Goal: Transaction & Acquisition: Download file/media

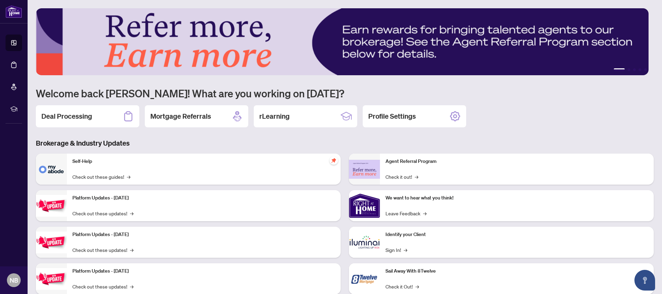
scroll to position [1, 0]
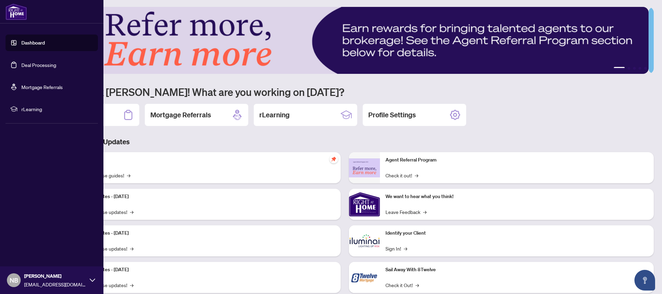
click at [32, 67] on link "Deal Processing" at bounding box center [38, 65] width 35 height 6
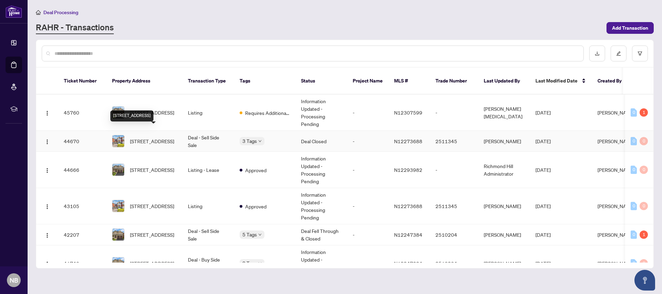
click at [155, 137] on span "[STREET_ADDRESS]" at bounding box center [152, 141] width 44 height 8
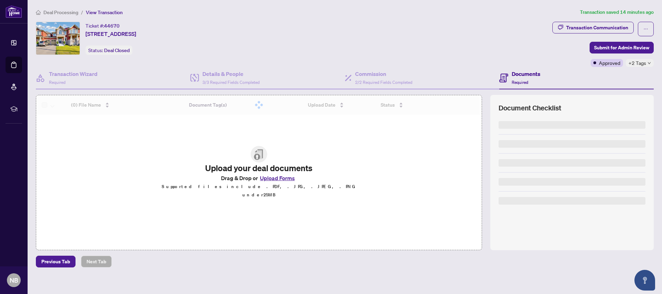
scroll to position [1, 0]
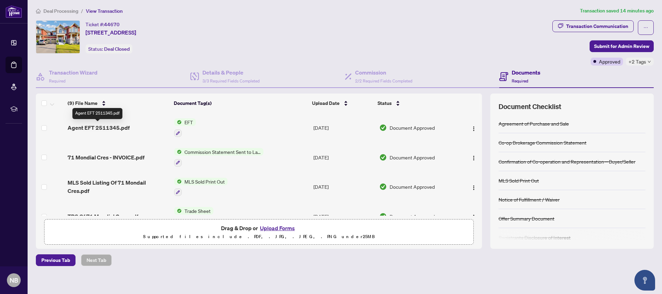
click at [113, 129] on span "Agent EFT 2511345.pdf" at bounding box center [99, 127] width 62 height 8
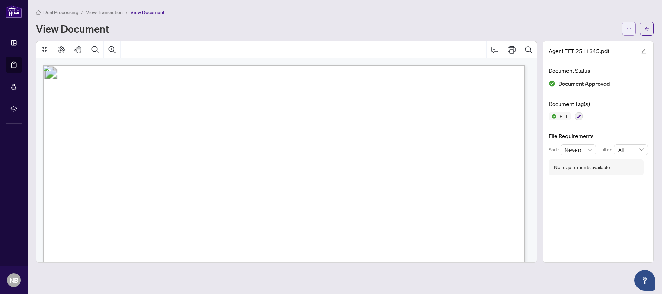
click at [630, 31] on span "button" at bounding box center [628, 28] width 5 height 11
click at [597, 44] on span "Download" at bounding box center [604, 44] width 52 height 8
